Goal: Navigation & Orientation: Understand site structure

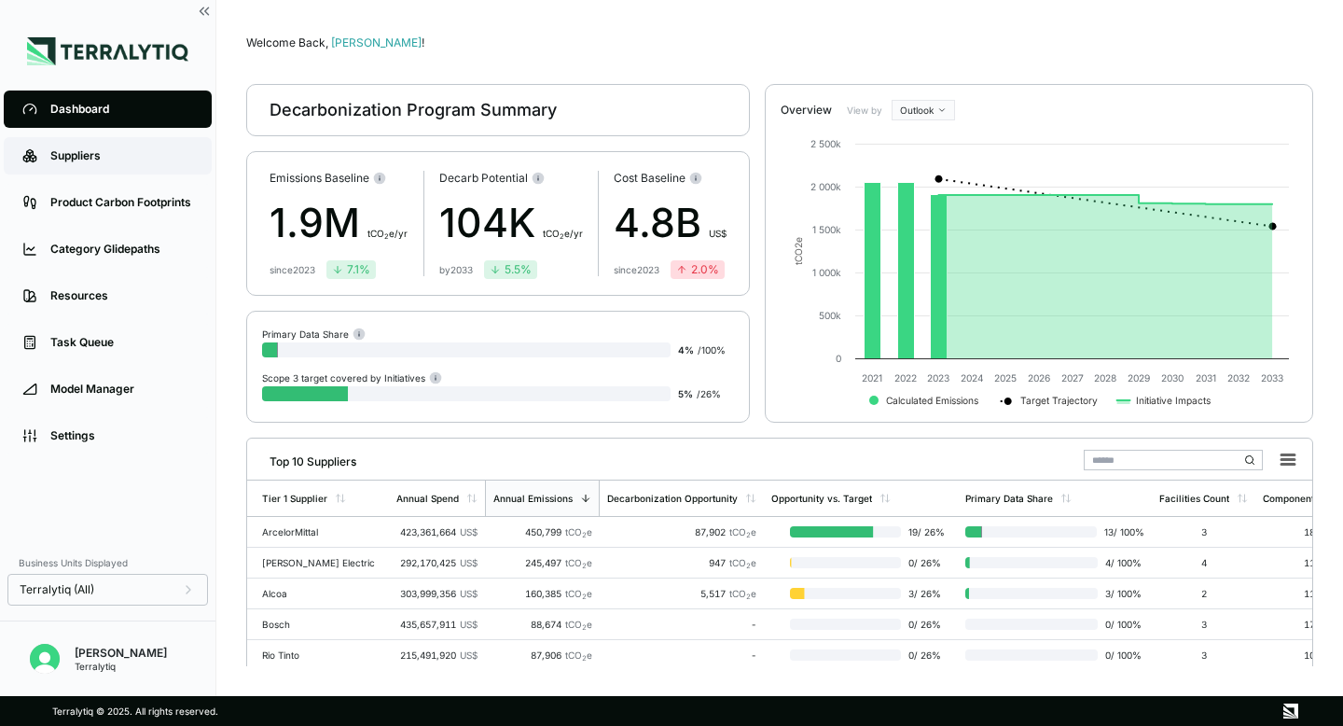
click at [85, 150] on div "Suppliers" at bounding box center [121, 155] width 143 height 15
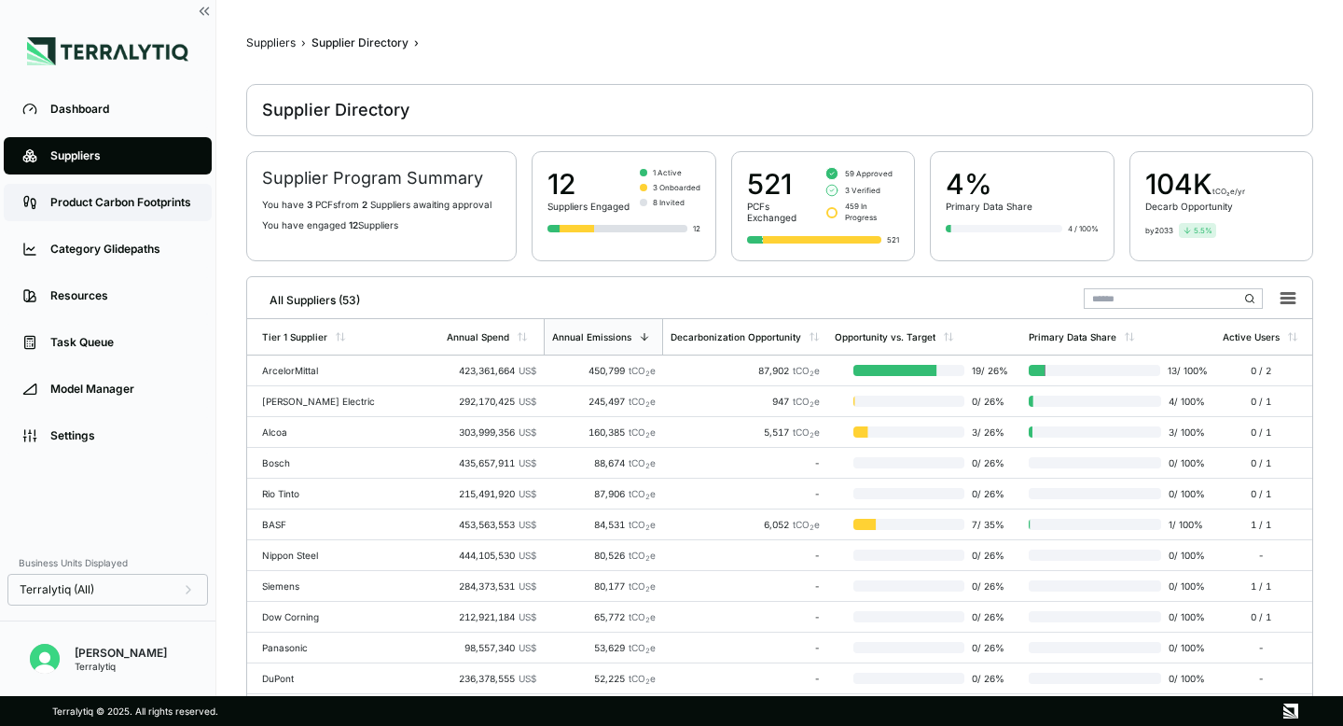
click at [81, 198] on div "Product Carbon Footprints" at bounding box center [121, 202] width 143 height 15
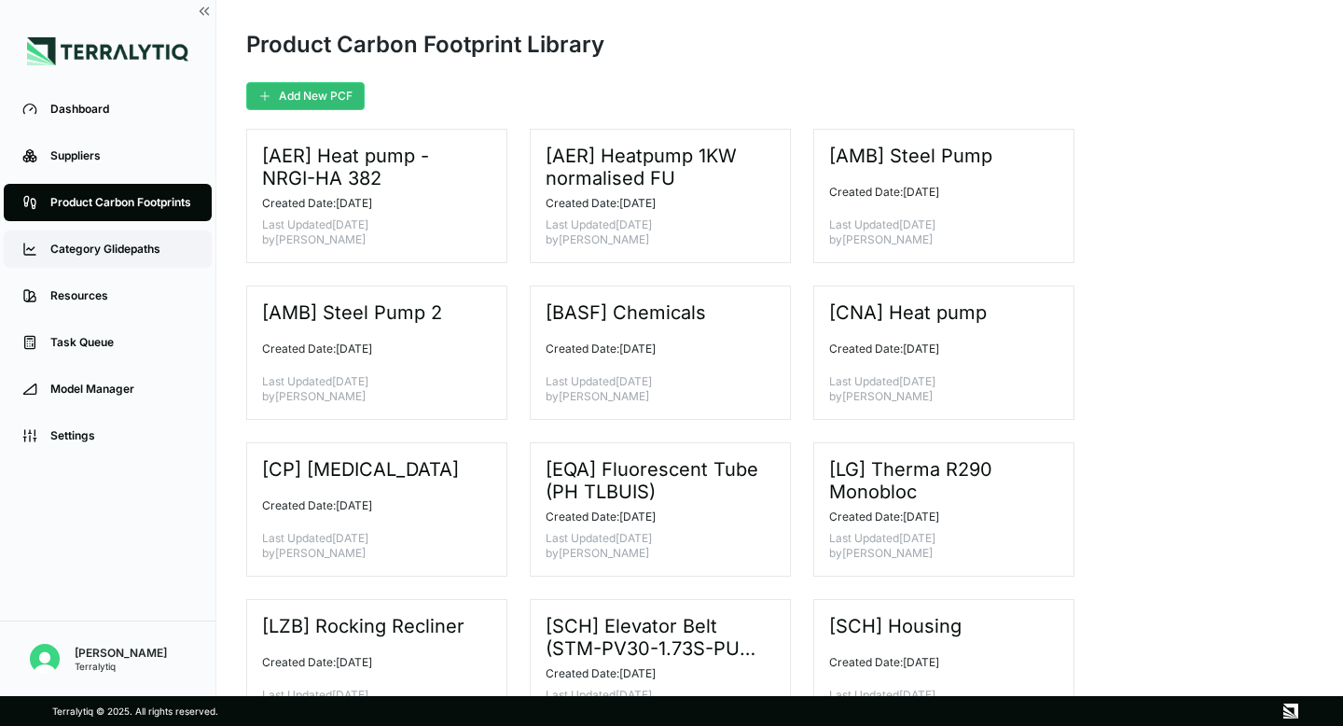
click at [76, 256] on div "Category Glidepaths" at bounding box center [121, 249] width 143 height 15
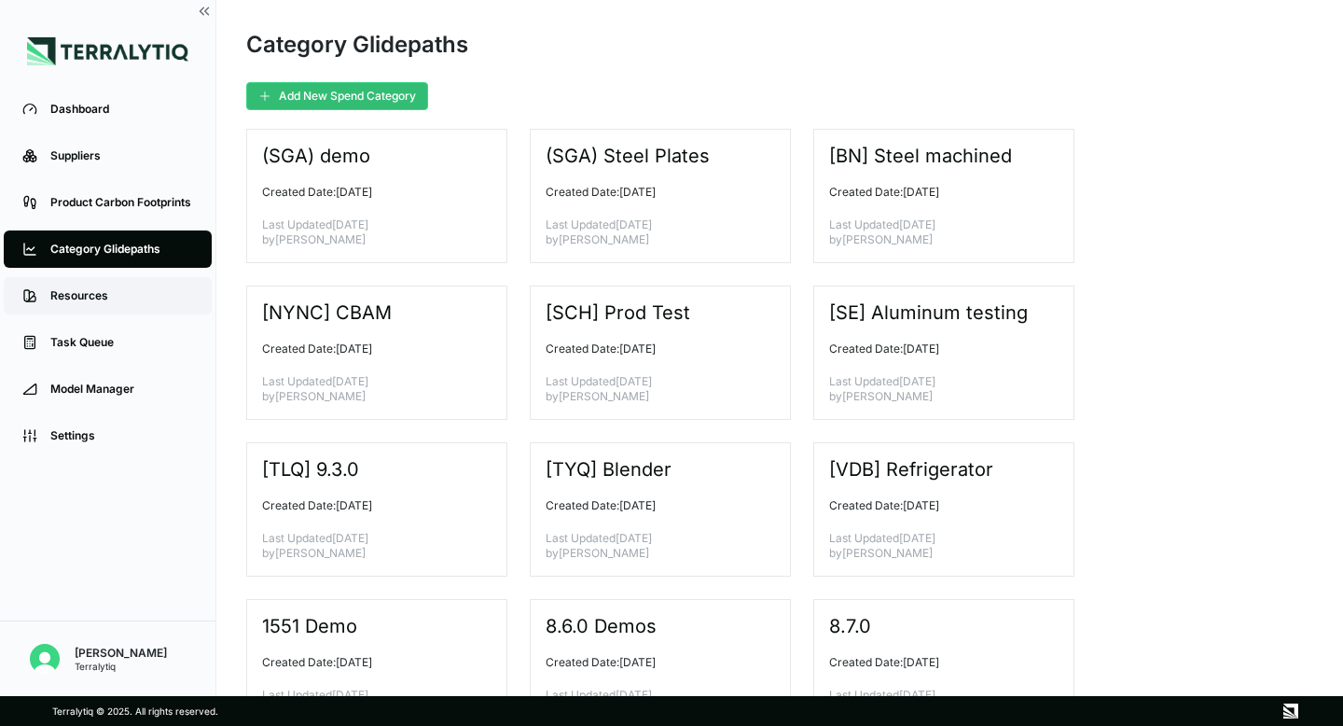
click at [86, 296] on div "Resources" at bounding box center [121, 295] width 143 height 15
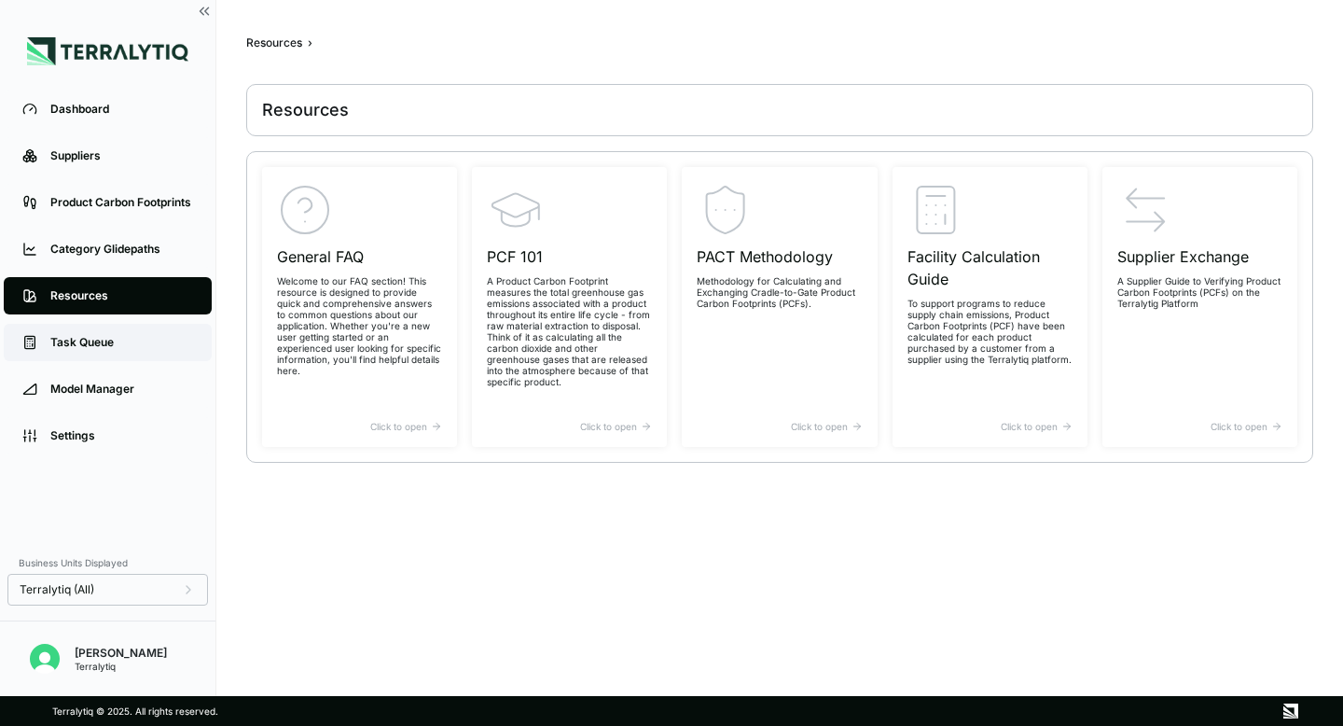
click at [88, 339] on div "Task Queue" at bounding box center [121, 342] width 143 height 15
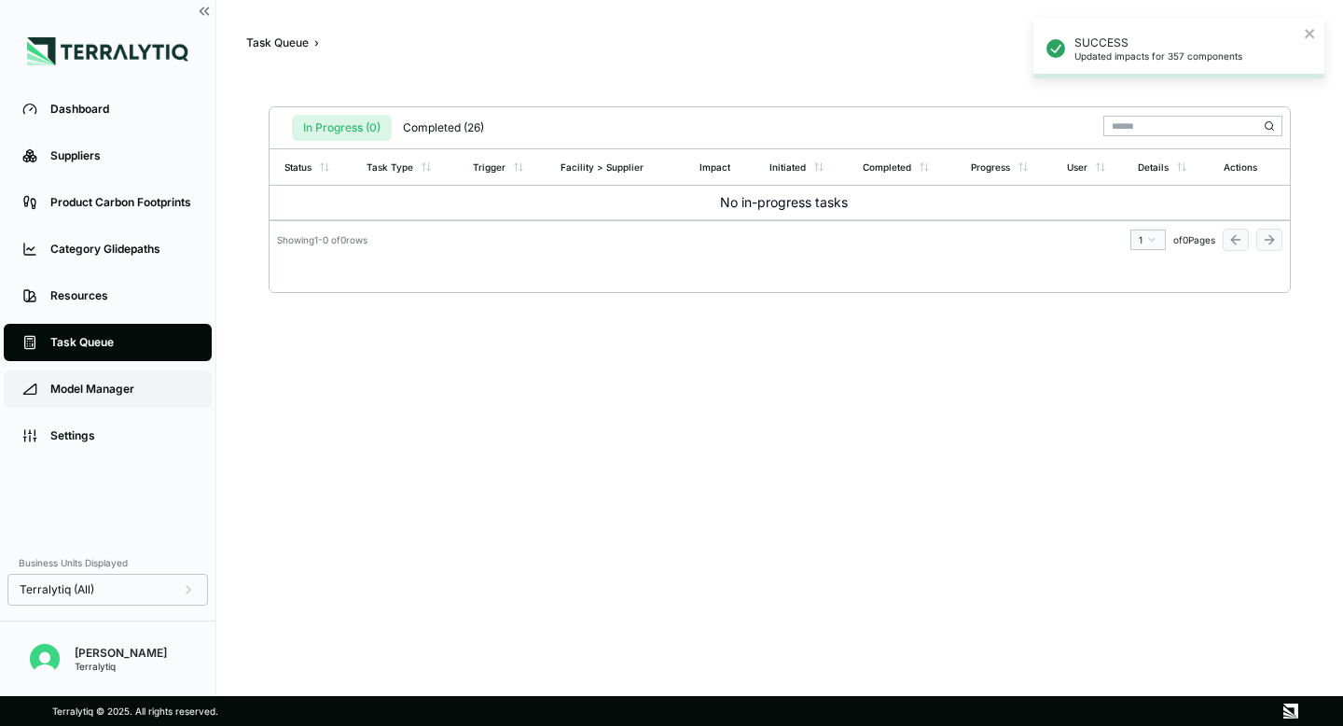
click at [90, 388] on div "Model Manager" at bounding box center [121, 389] width 143 height 15
click at [103, 109] on div "Dashboard" at bounding box center [121, 109] width 143 height 15
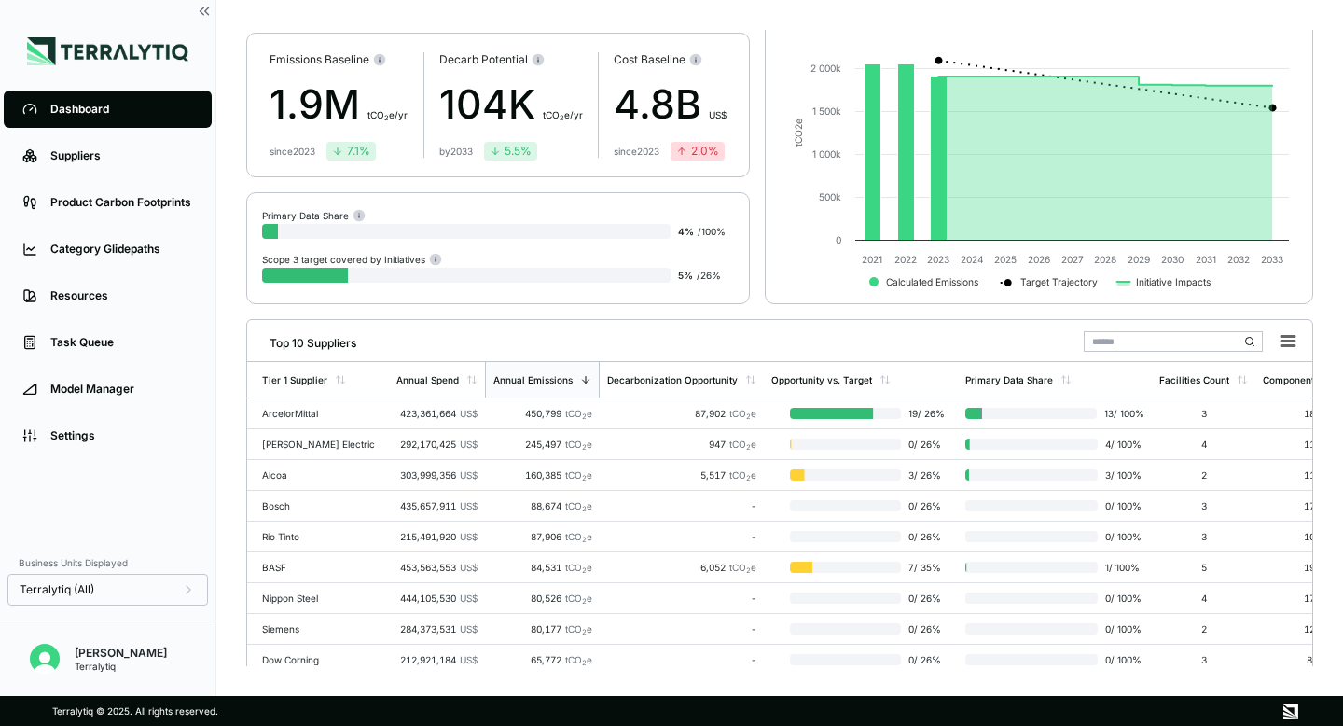
scroll to position [200, 0]
